Goal: Communication & Community: Answer question/provide support

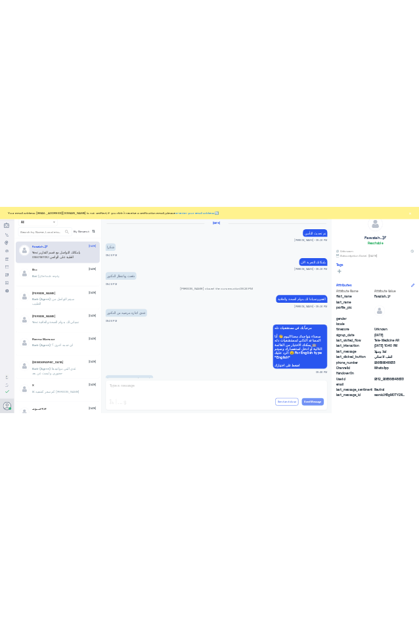
scroll to position [655, 0]
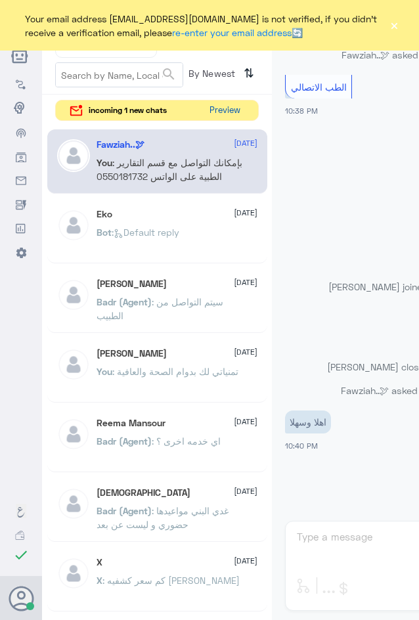
click at [229, 110] on button "Preview" at bounding box center [224, 110] width 41 height 20
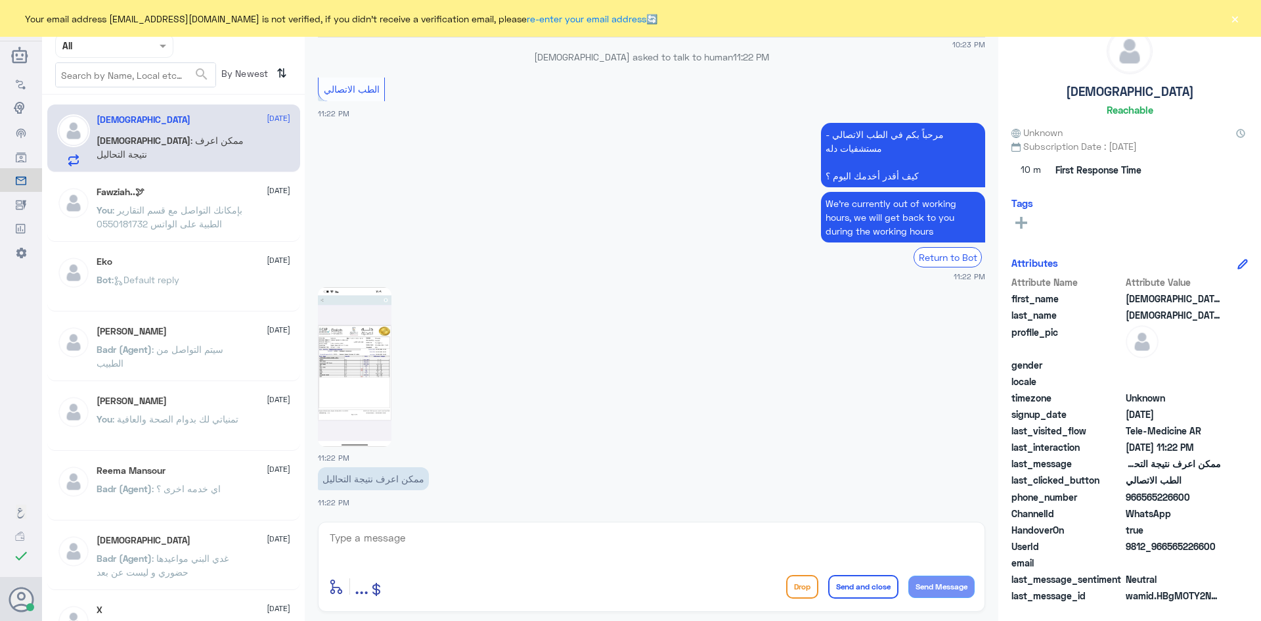
scroll to position [549, 0]
click at [482, 543] on textarea at bounding box center [651, 545] width 646 height 32
paste textarea "مرحبا معك [PERSON_NAME] من الطب الاتصالي"
type textarea "مرحبا معك [PERSON_NAME] من الطب الاتصالي"
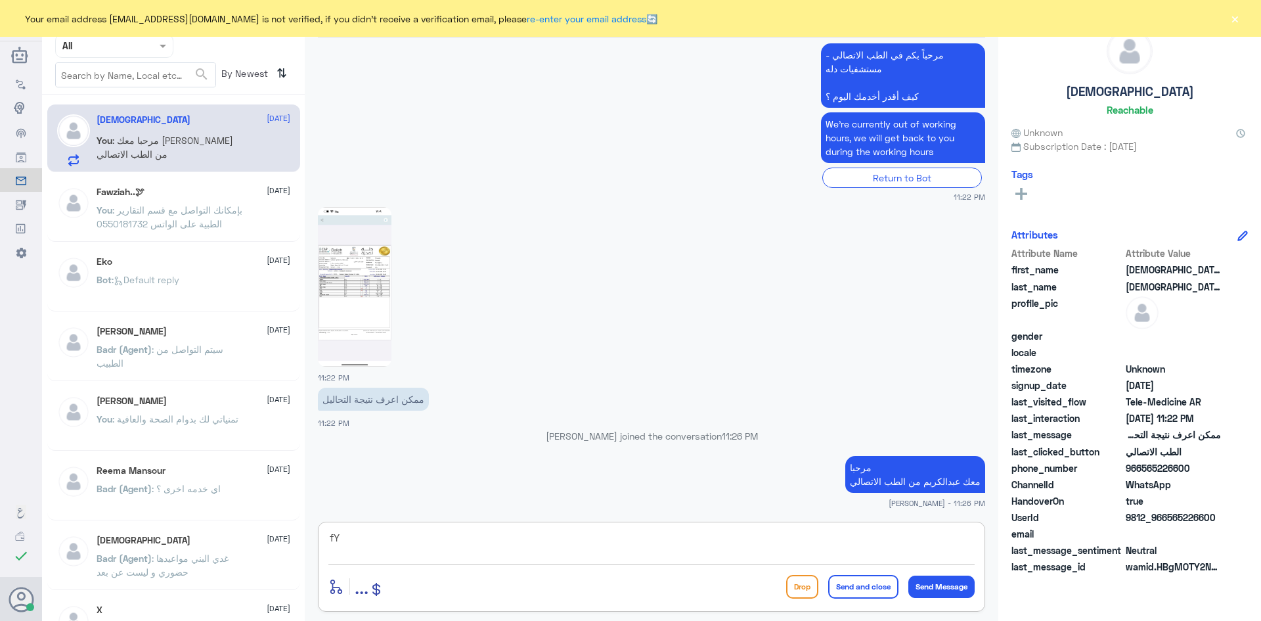
type textarea "f"
click at [828, 537] on textarea "بإمكانك استخدام الاستشارة الفورية الآن ليتمكن الطبيب من قراءة نتيجة التحاليل وص…" at bounding box center [651, 545] width 646 height 32
click at [826, 536] on textarea "بإمكانك استخدام الاستشارة الفورية الآن ليتمكن الطبيب من قراءة نتيجة التحاليل وص…" at bounding box center [651, 545] width 646 height 32
type textarea "بإمكانك استخدام الاستشارة الفورية عن طريق التطبيق الآن ليتمكن الطبيب من قراءة ن…"
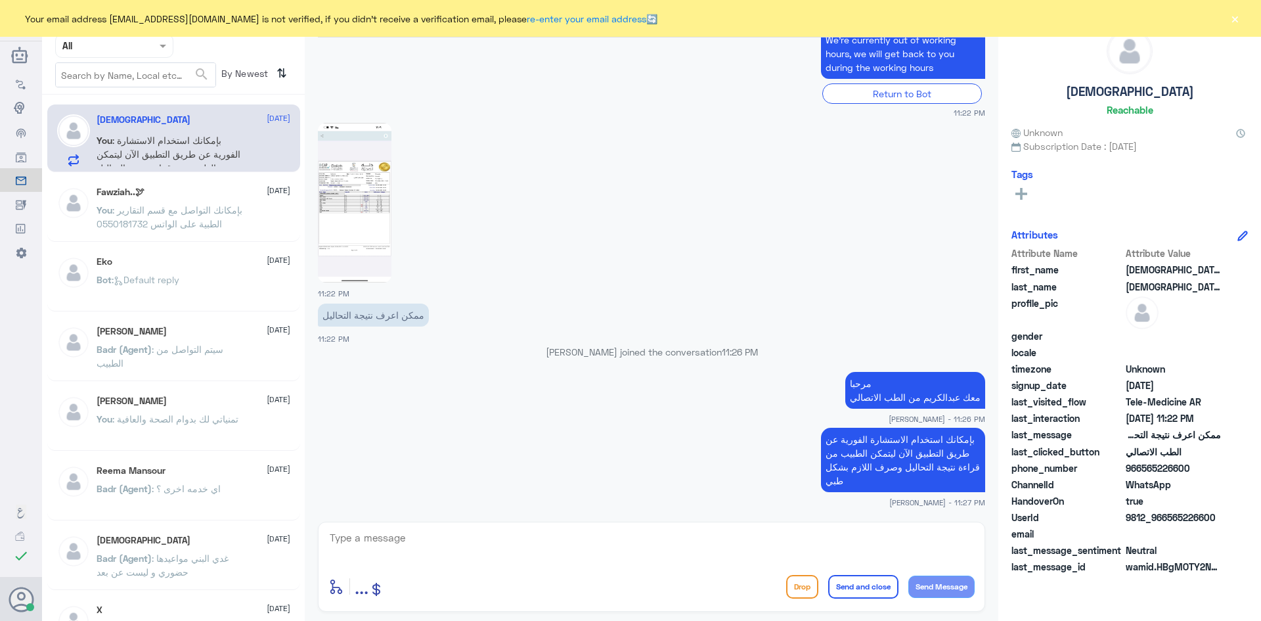
drag, startPoint x: 1219, startPoint y: 517, endPoint x: 1168, endPoint y: 520, distance: 51.3
click at [1168, 520] on span "9812_966565226600" at bounding box center [1173, 517] width 95 height 14
copy span "565226600"
click at [954, 171] on div at bounding box center [651, 201] width 667 height 161
click at [1235, 18] on button "×" at bounding box center [1234, 18] width 13 height 13
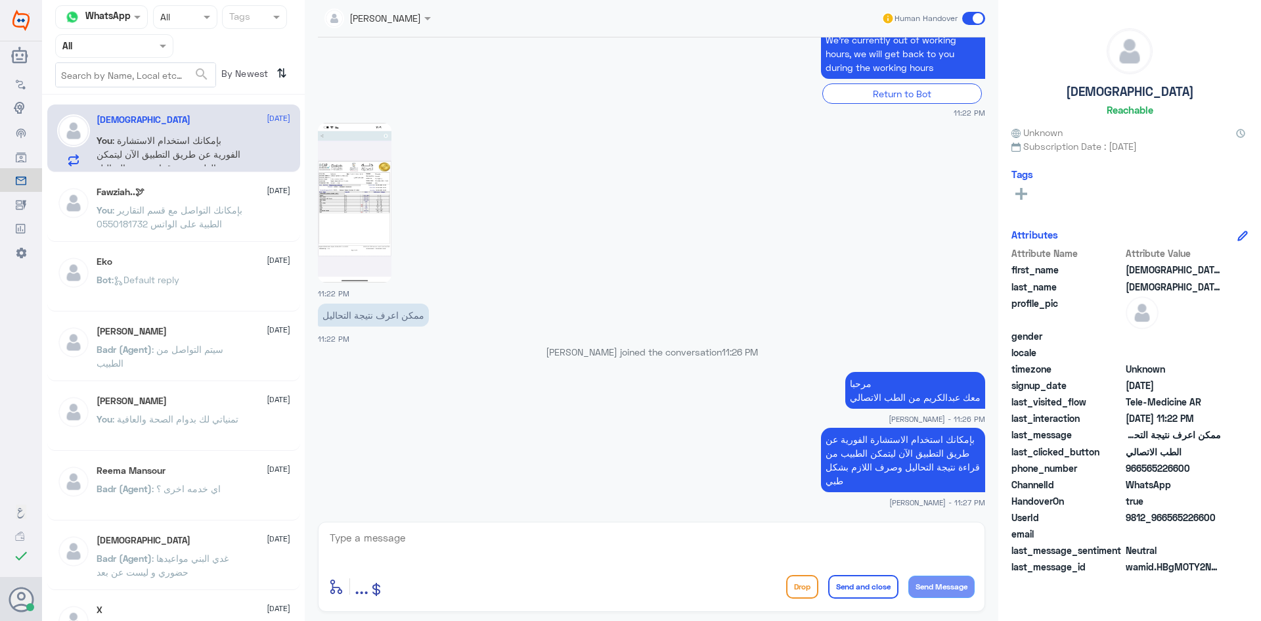
click at [968, 18] on span at bounding box center [973, 18] width 23 height 13
click at [0, 0] on input "checkbox" at bounding box center [0, 0] width 0 height 0
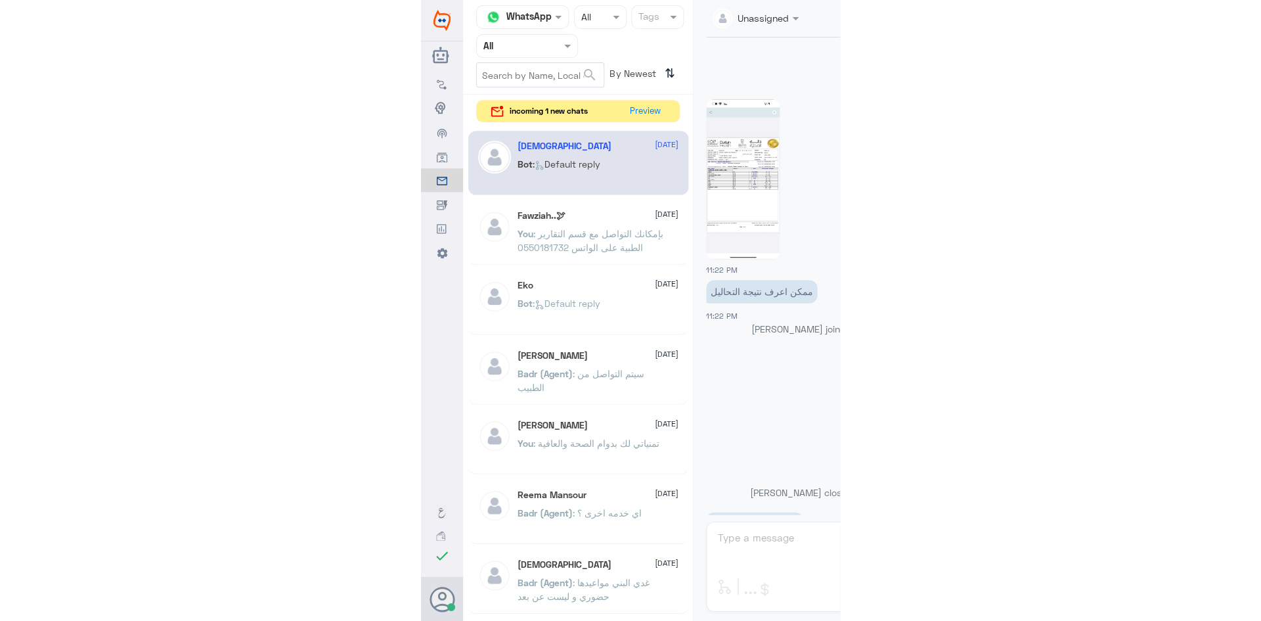
scroll to position [912, 0]
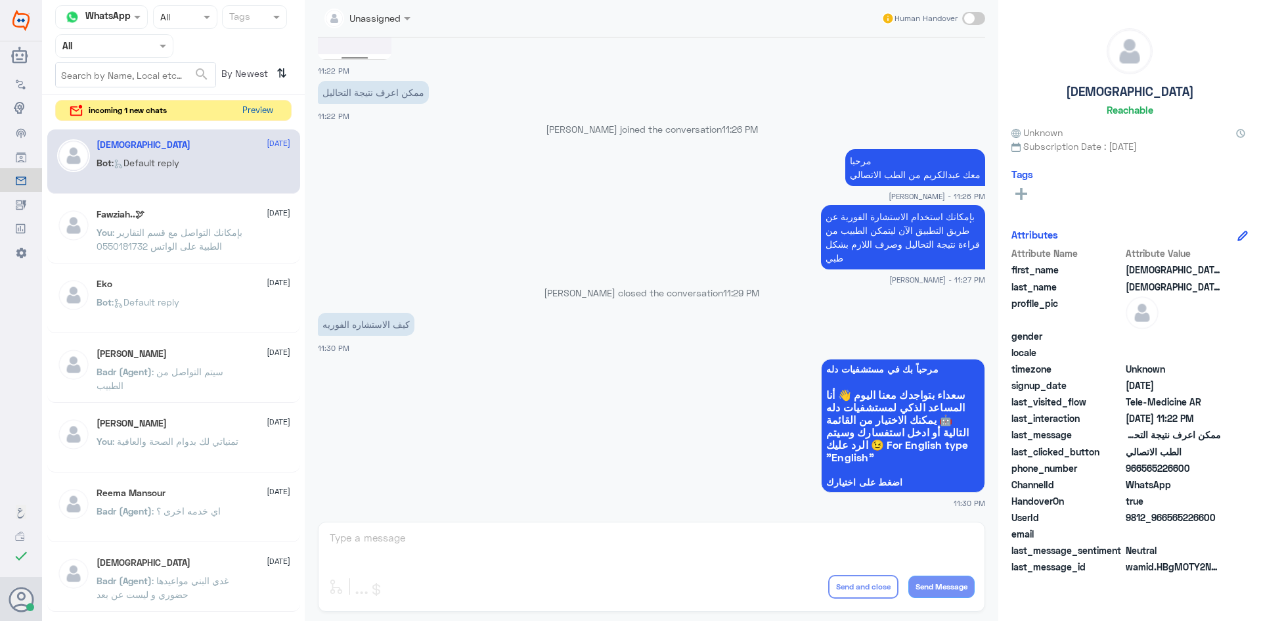
click at [265, 113] on button "Preview" at bounding box center [257, 110] width 41 height 20
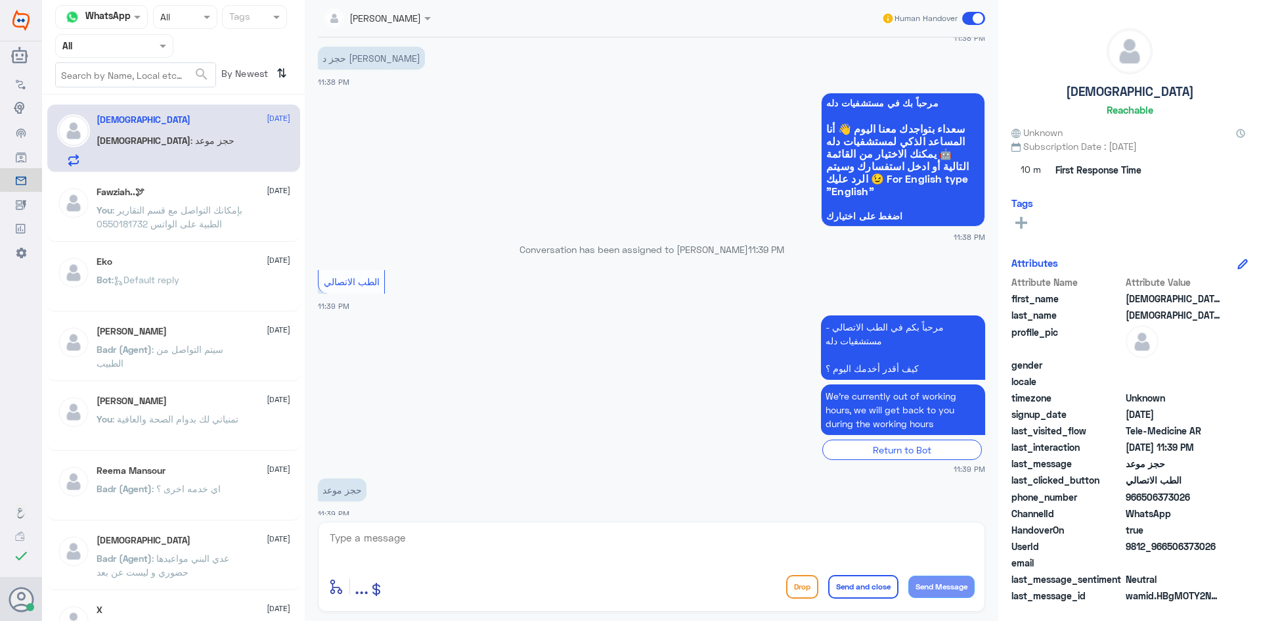
scroll to position [231, 0]
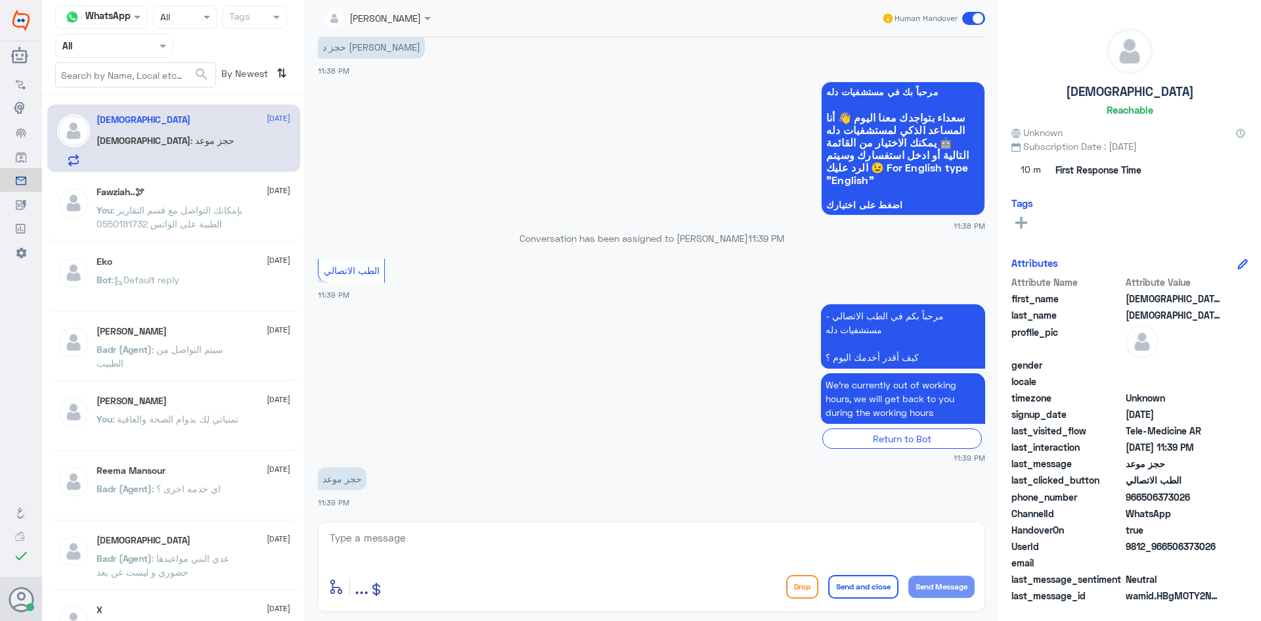
drag, startPoint x: 487, startPoint y: 525, endPoint x: 489, endPoint y: 531, distance: 6.7
click at [489, 530] on div "enter flow name ... Drop Send and close Send Message" at bounding box center [651, 566] width 667 height 90
click at [487, 537] on textarea at bounding box center [651, 545] width 646 height 32
paste textarea "مرحبا معك [PERSON_NAME] من الطب الاتصالي"
type textarea "مرحبا معك [PERSON_NAME] من الطب الاتصالي"
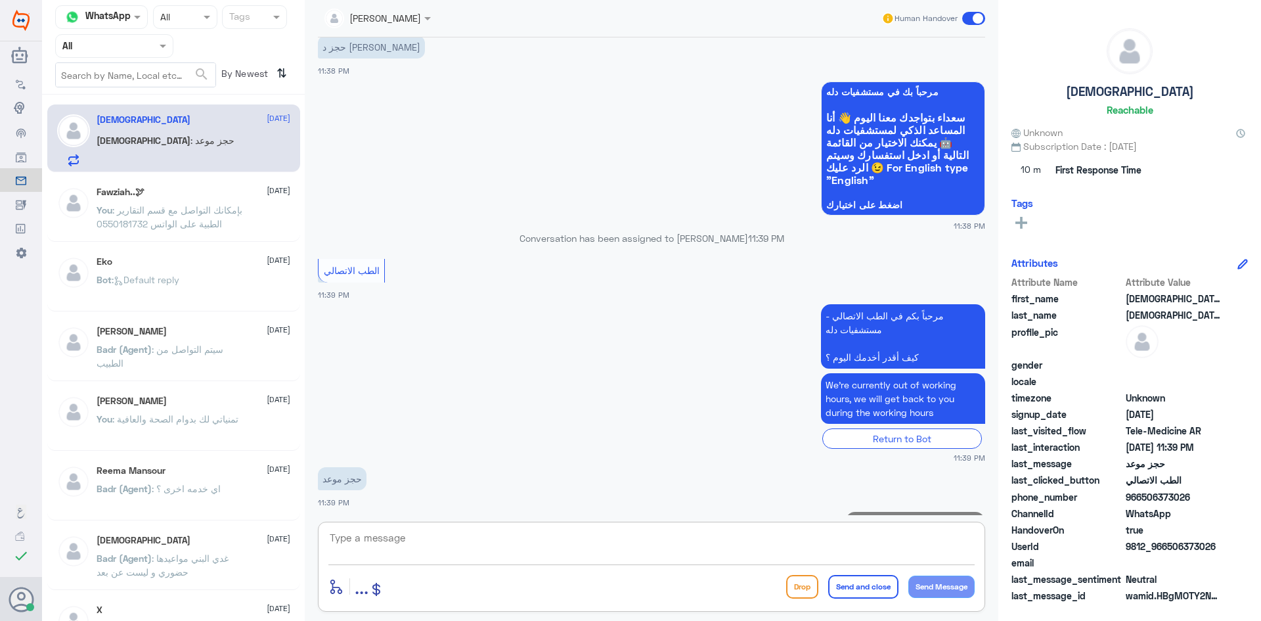
scroll to position [287, 0]
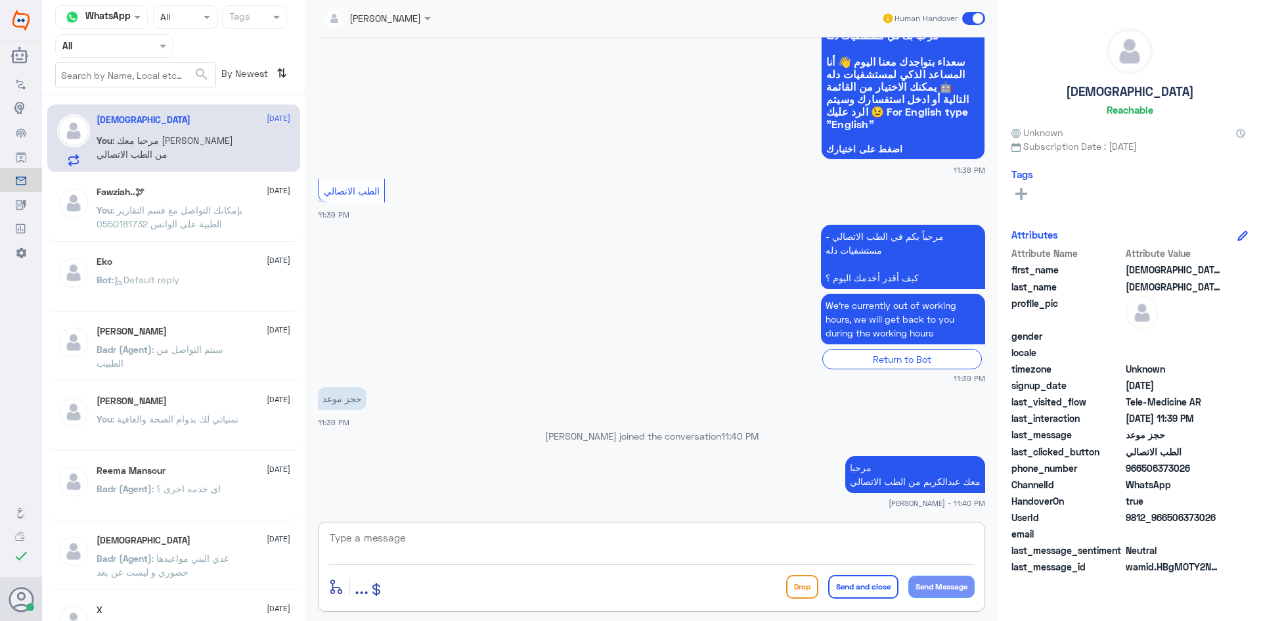
paste textarea "بإمكانك حجز موعد عن طريق التطبيق أو بالاتصال على الرقم الموحد 920012222"
type textarea "بإمكانك حجز موعد عن طريق التطبيق أو بالاتصال على الرقم الموحد 920012222"
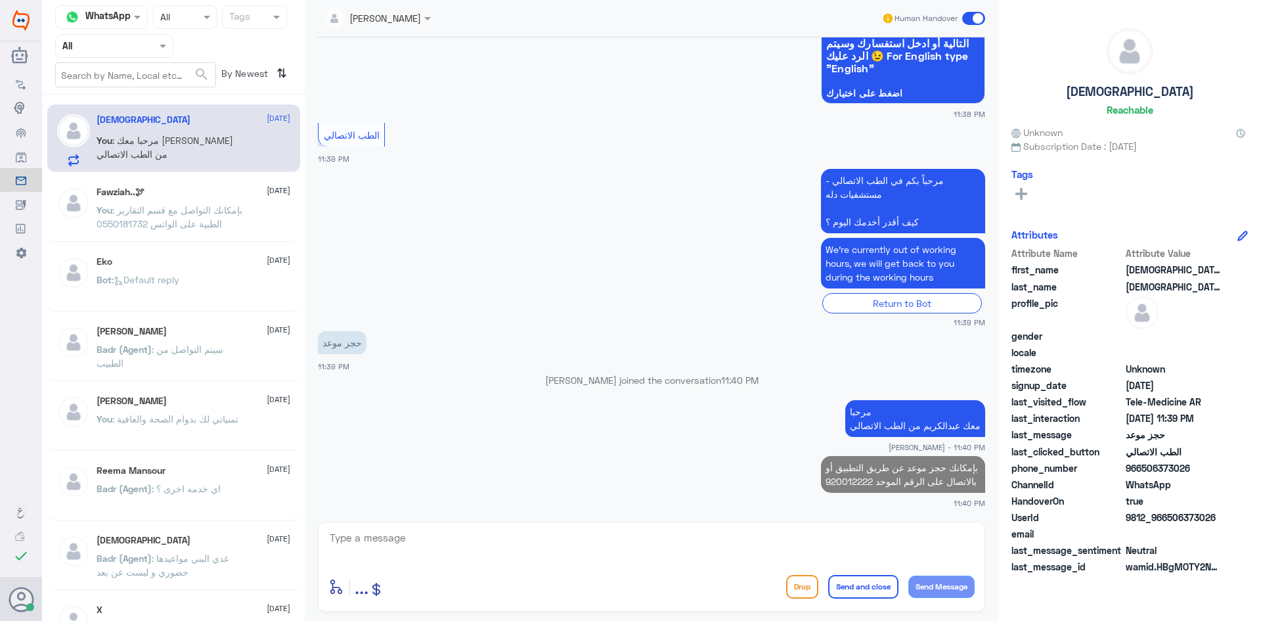
click at [963, 16] on span at bounding box center [973, 18] width 23 height 13
click at [0, 0] on input "checkbox" at bounding box center [0, 0] width 0 height 0
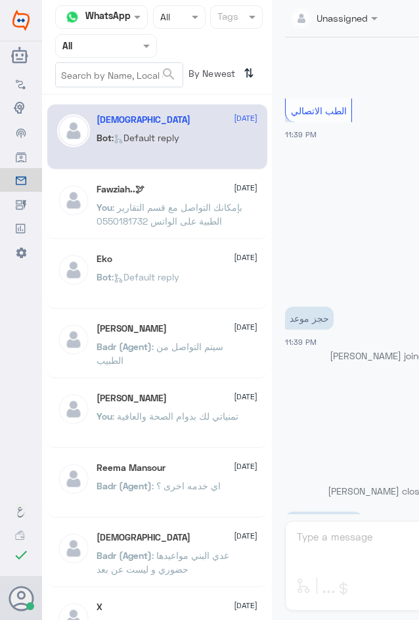
scroll to position [566, 0]
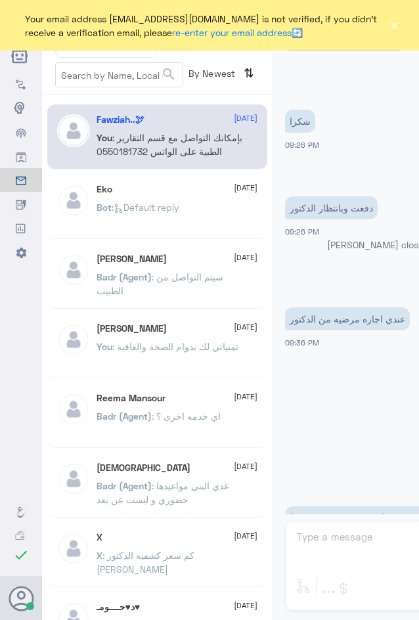
scroll to position [660, 0]
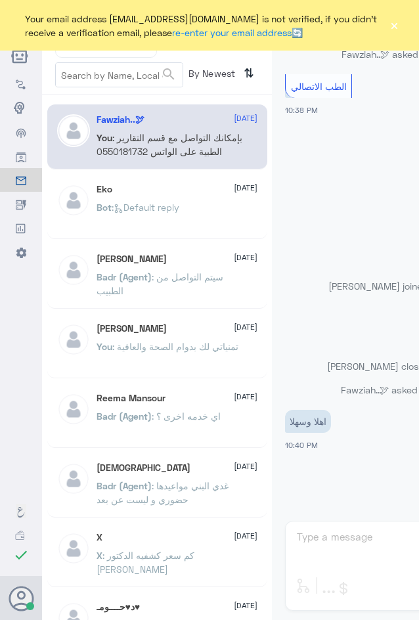
click at [394, 26] on button "×" at bounding box center [394, 25] width 10 height 13
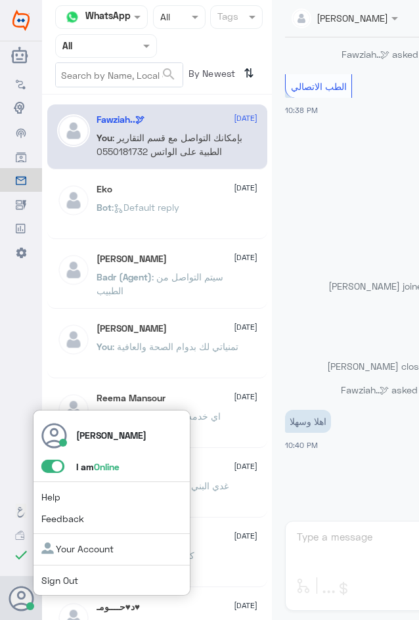
click at [51, 468] on span at bounding box center [52, 466] width 23 height 13
click at [0, 0] on input "checkbox" at bounding box center [0, 0] width 0 height 0
